Goal: Complete application form

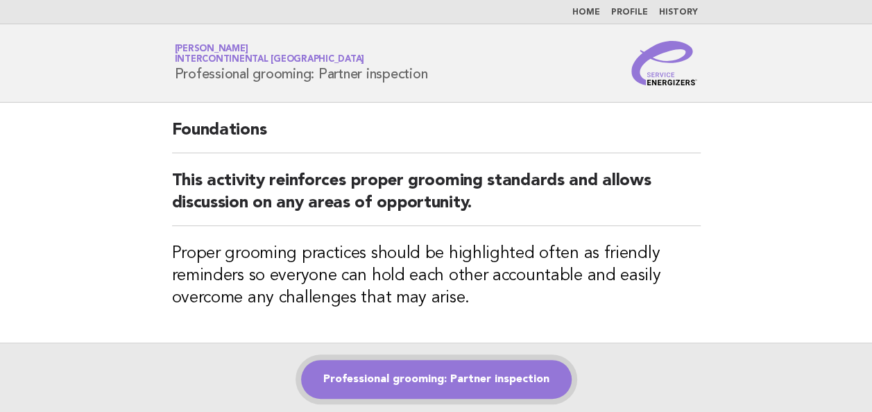
click at [441, 390] on link "Professional grooming: Partner inspection" at bounding box center [436, 379] width 271 height 39
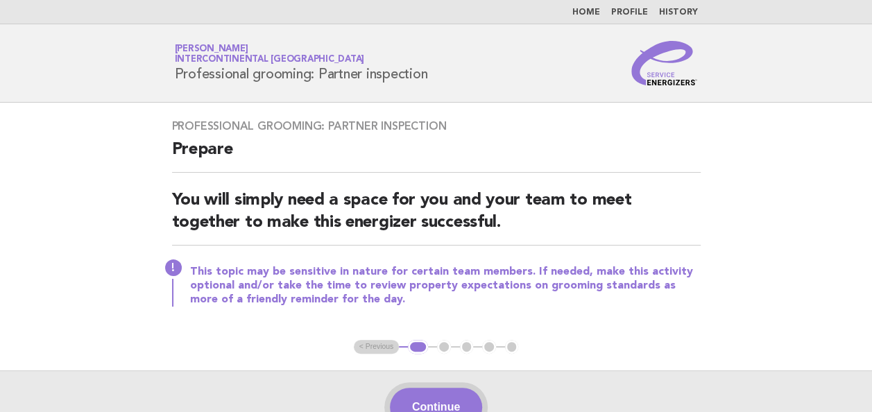
click at [459, 391] on button "Continue" at bounding box center [436, 407] width 92 height 39
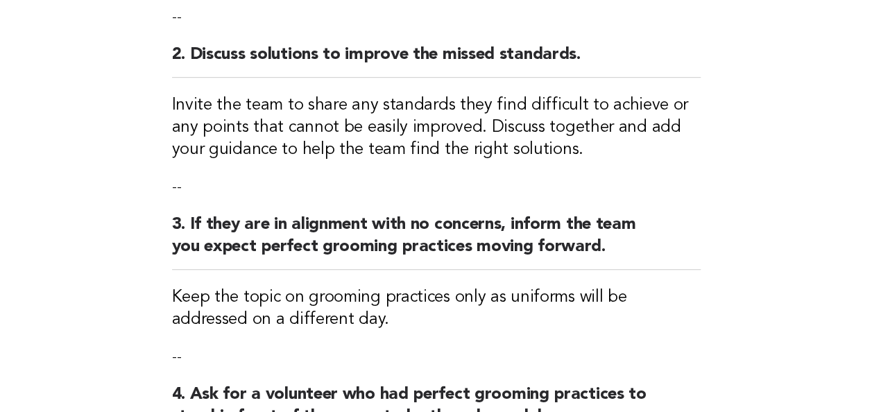
scroll to position [720, 0]
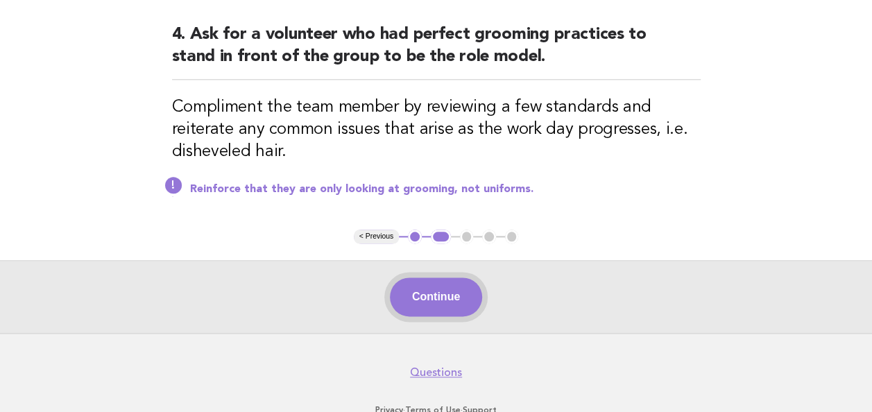
click at [446, 289] on button "Continue" at bounding box center [436, 297] width 92 height 39
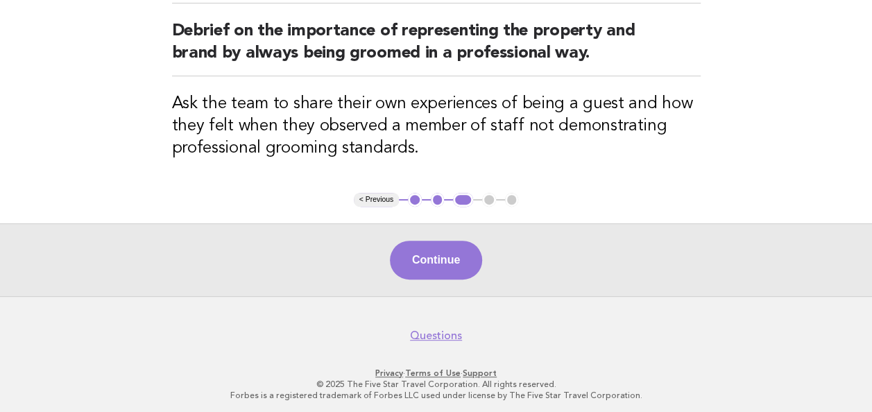
scroll to position [172, 0]
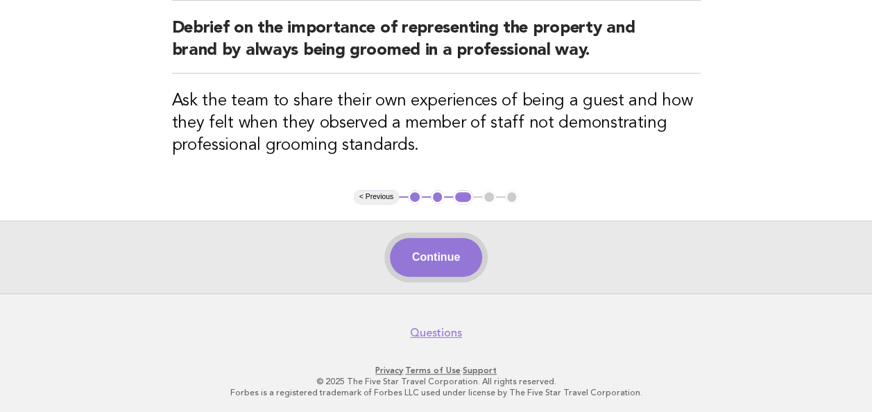
click at [455, 248] on button "Continue" at bounding box center [436, 257] width 92 height 39
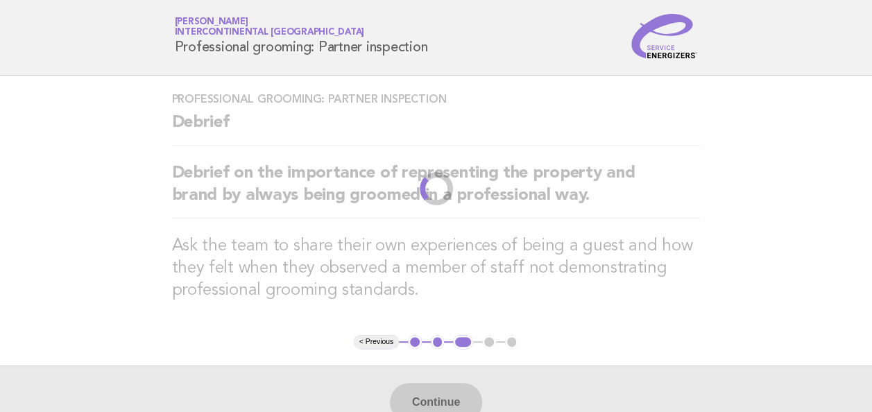
scroll to position [0, 0]
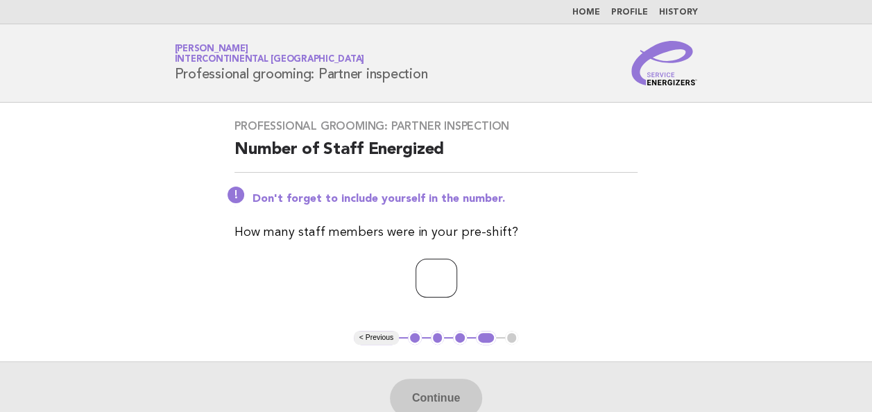
drag, startPoint x: 428, startPoint y: 299, endPoint x: 479, endPoint y: 217, distance: 97.3
click at [479, 217] on div "Professional grooming: Partner inspection Number of Staff Energized Don't forge…" at bounding box center [436, 217] width 437 height 228
type input "*"
drag, startPoint x: 472, startPoint y: 366, endPoint x: 443, endPoint y: 404, distance: 47.5
click at [443, 404] on div "Continue" at bounding box center [436, 398] width 872 height 73
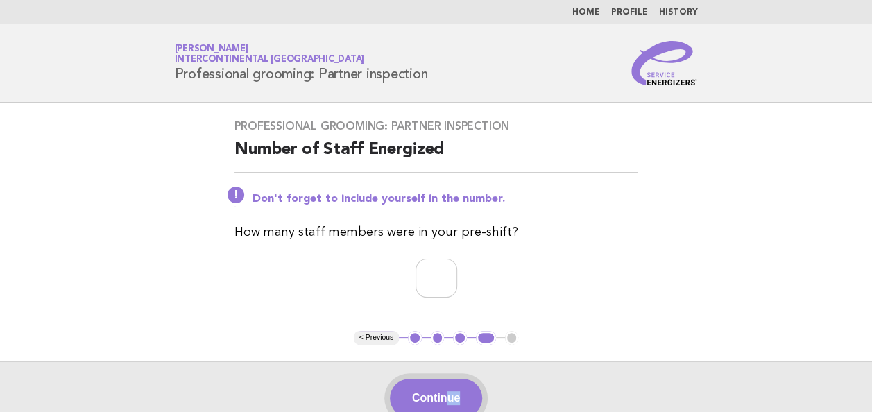
scroll to position [2, 0]
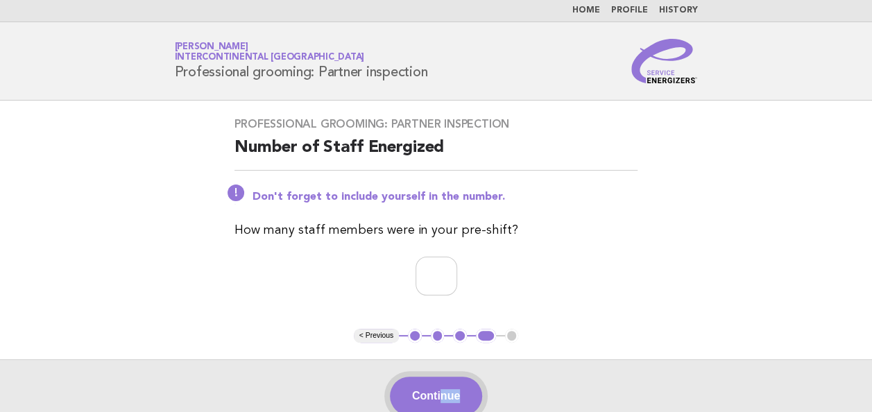
click at [443, 404] on button "Continue" at bounding box center [436, 396] width 92 height 39
